Goal: Task Accomplishment & Management: Manage account settings

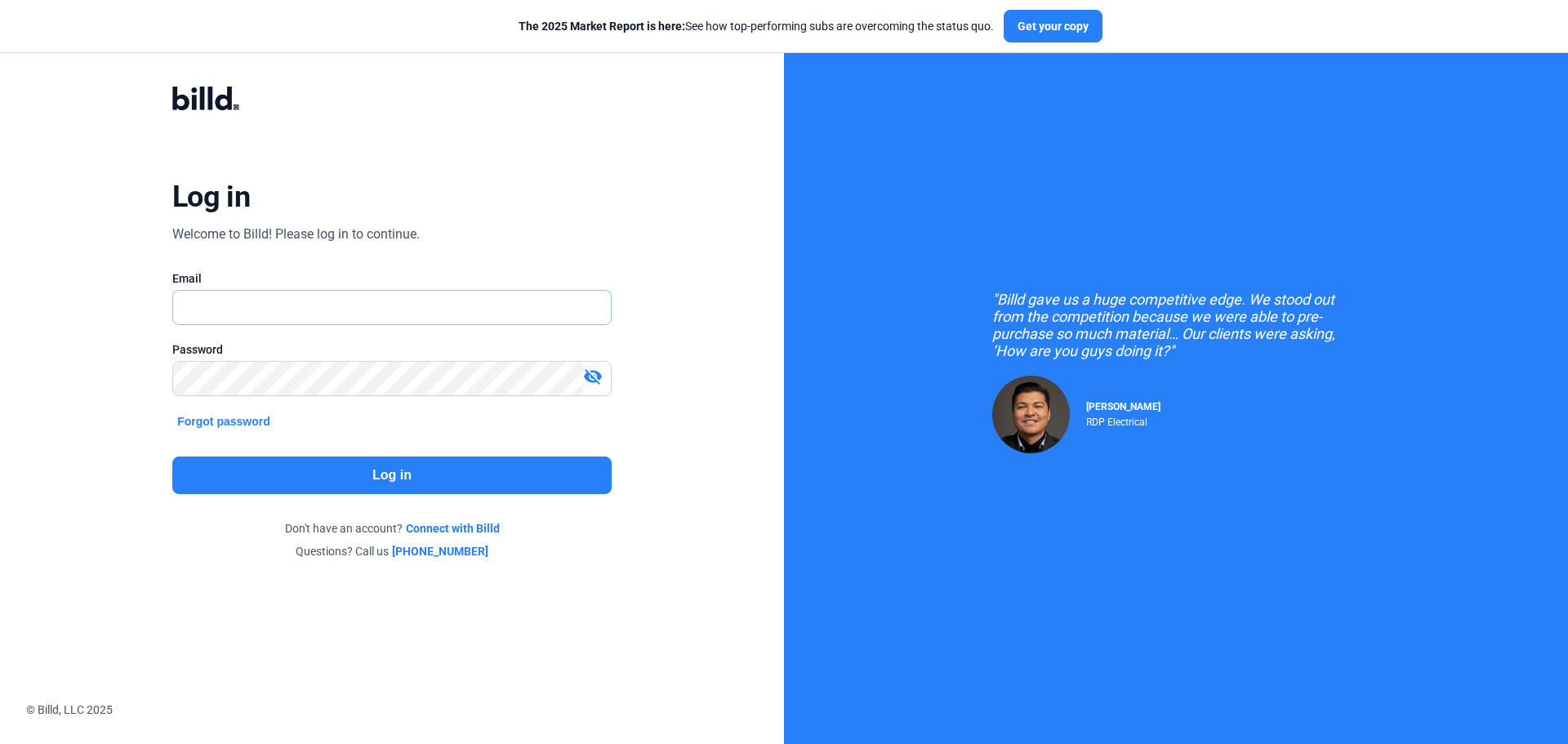
type input "[PERSON_NAME][EMAIL_ADDRESS][DOMAIN_NAME]"
click at [499, 462] on button "Log in" at bounding box center [392, 475] width 439 height 38
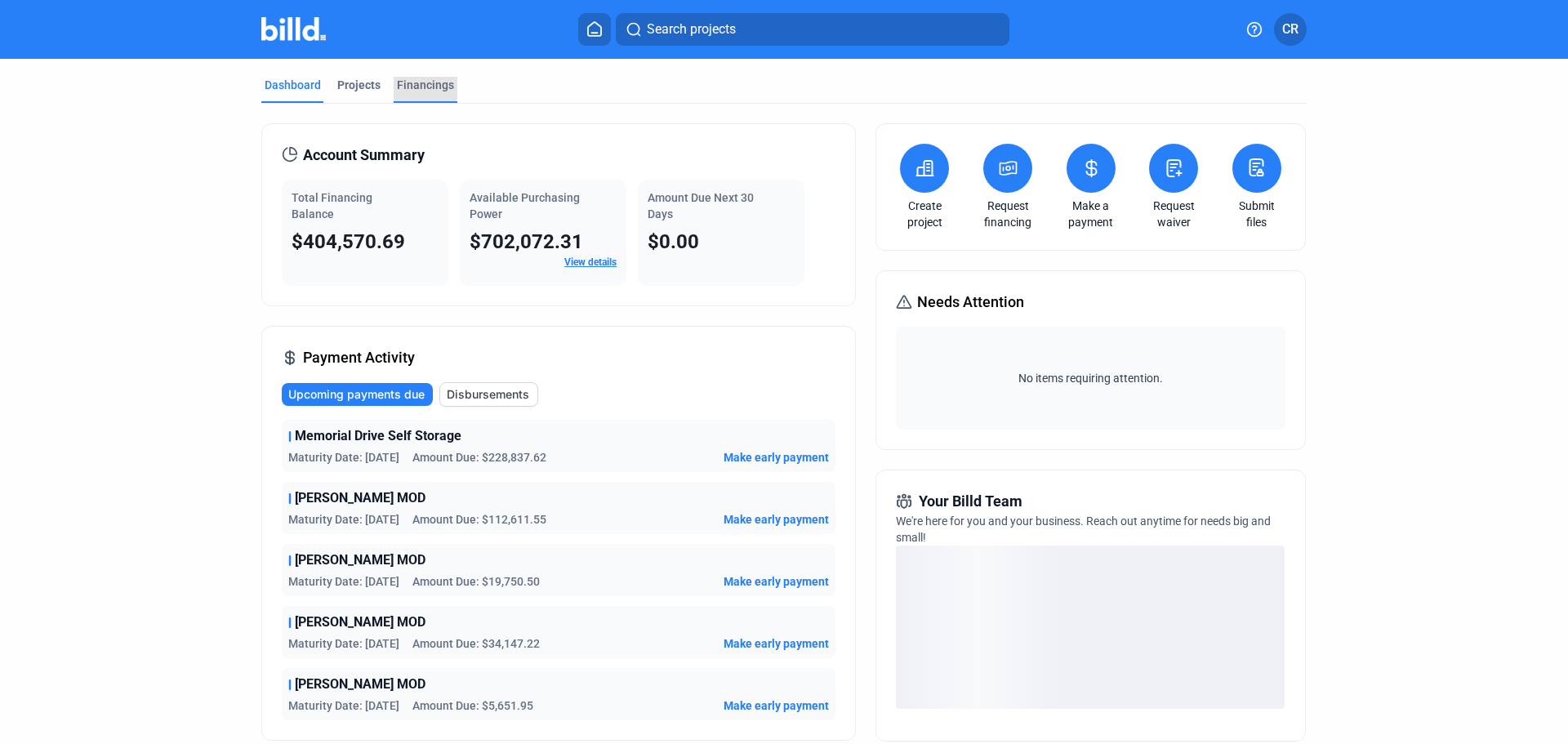
click at [399, 83] on div "Financings" at bounding box center [425, 84] width 57 height 16
